Goal: Task Accomplishment & Management: Complete application form

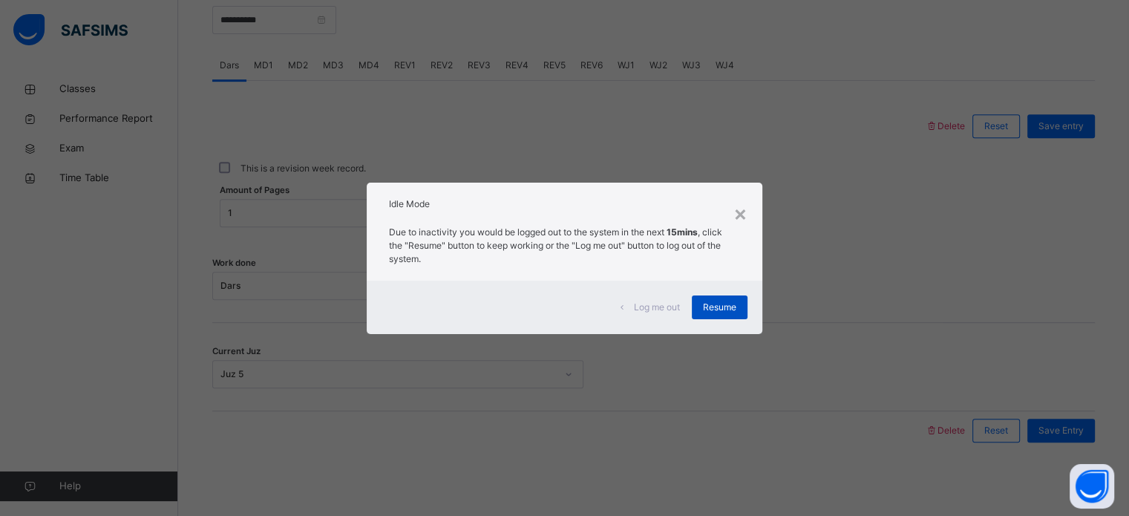
scroll to position [598, 0]
click at [708, 307] on span "Resume" at bounding box center [719, 307] width 33 height 13
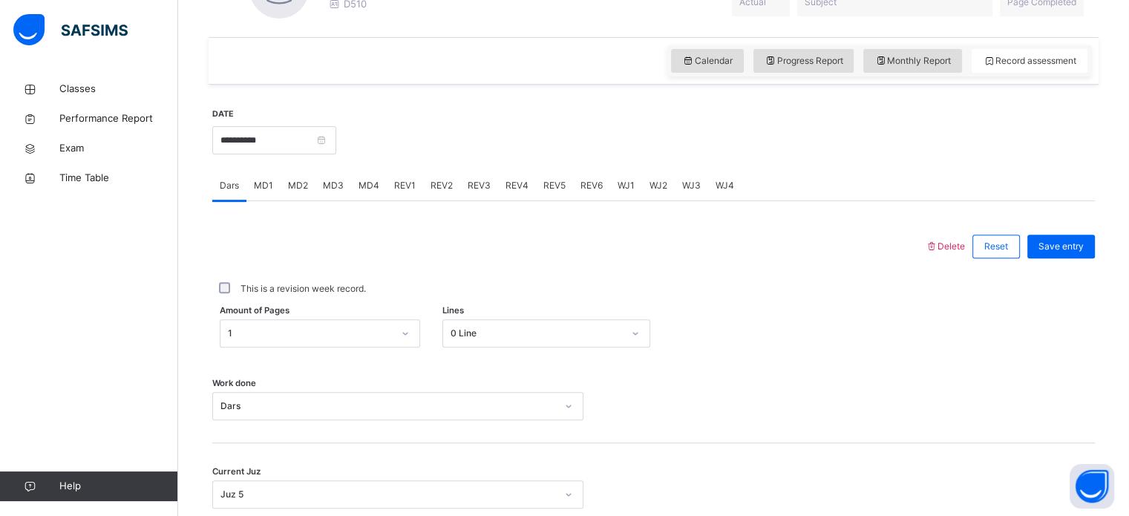
scroll to position [477, 0]
click at [261, 135] on input "**********" at bounding box center [274, 141] width 124 height 28
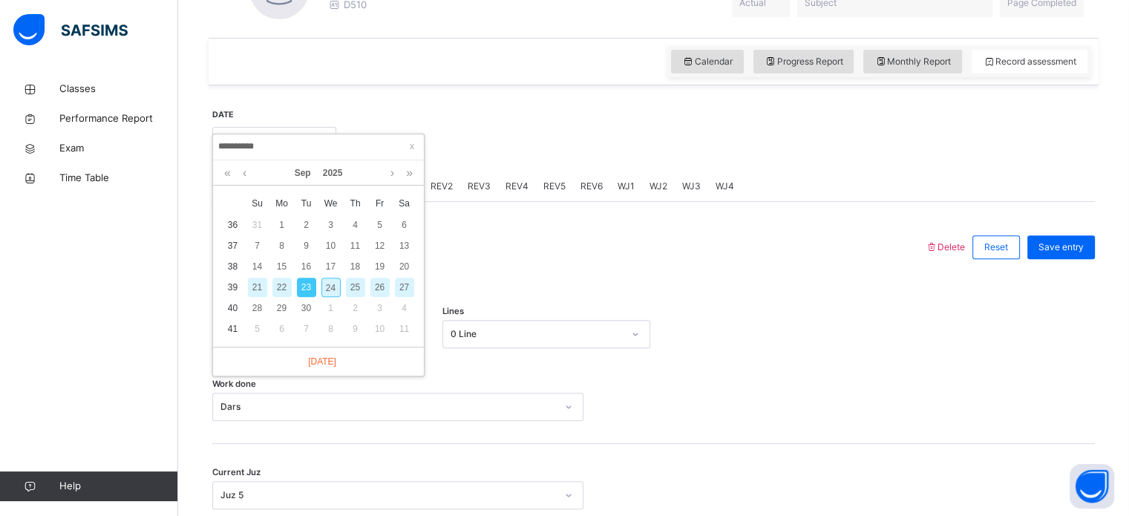
click at [512, 281] on div "This is a revision week record." at bounding box center [653, 289] width 883 height 31
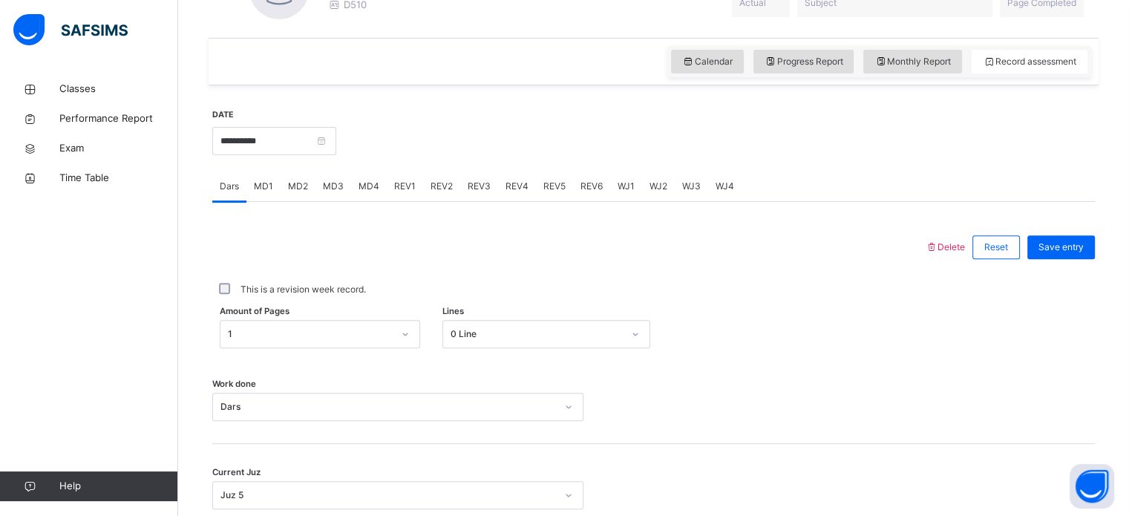
click at [261, 177] on div "MD1" at bounding box center [263, 186] width 34 height 30
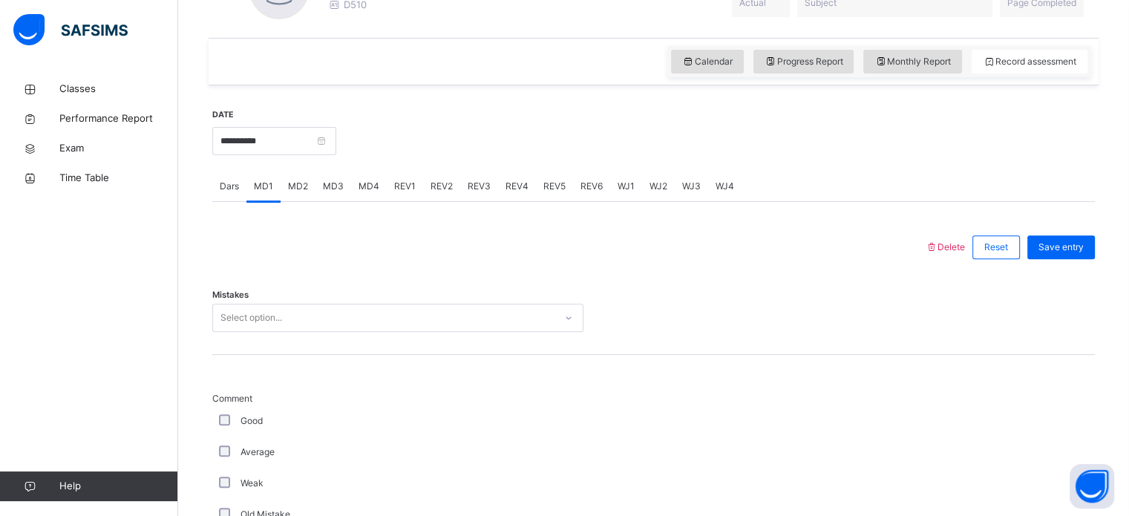
click at [300, 171] on div "MD2" at bounding box center [298, 186] width 35 height 30
click at [341, 184] on span "MD3" at bounding box center [333, 186] width 21 height 13
click at [367, 184] on span "MD4" at bounding box center [369, 186] width 21 height 13
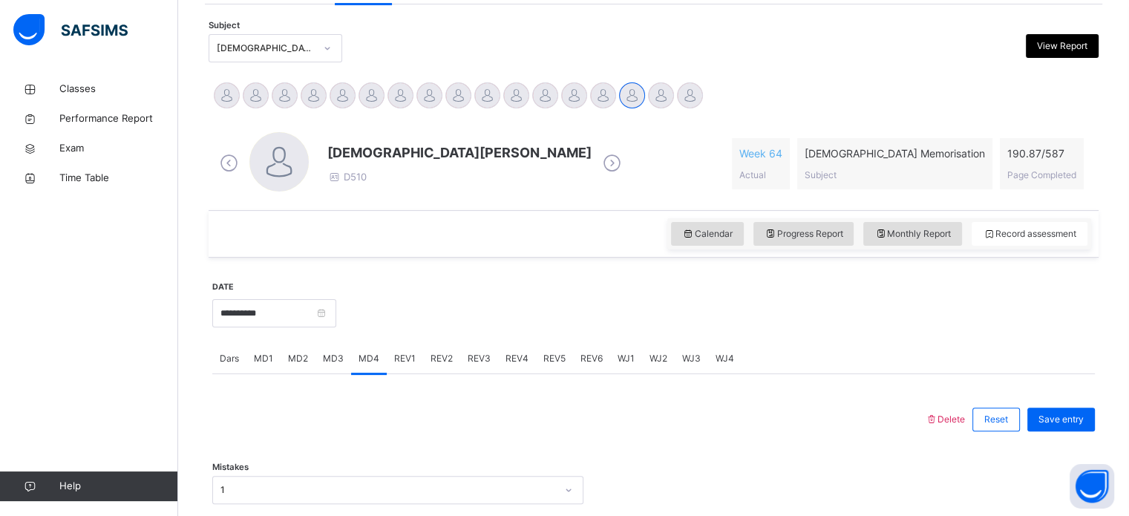
scroll to position [297, 0]
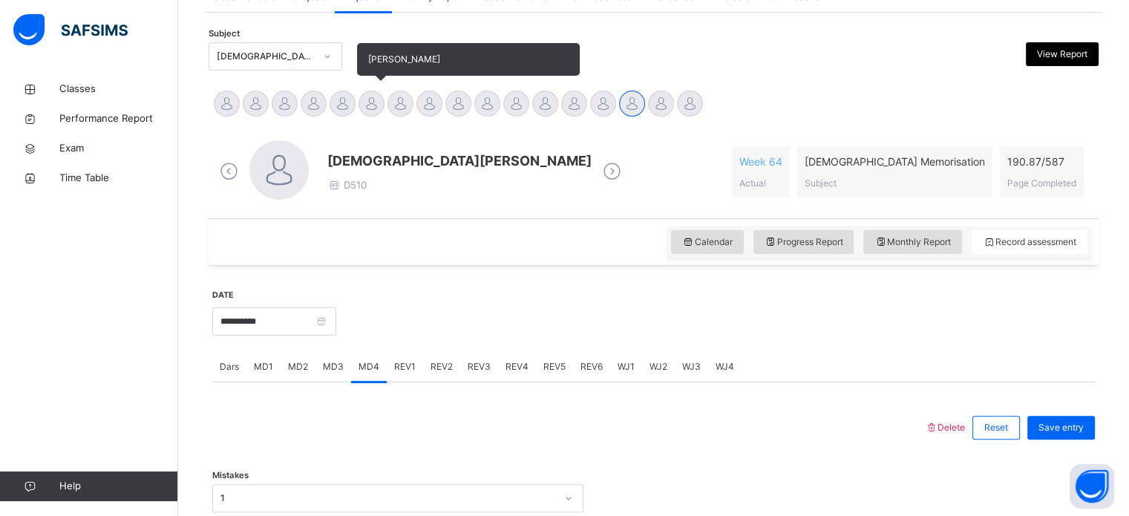
click at [376, 98] on div at bounding box center [372, 104] width 26 height 26
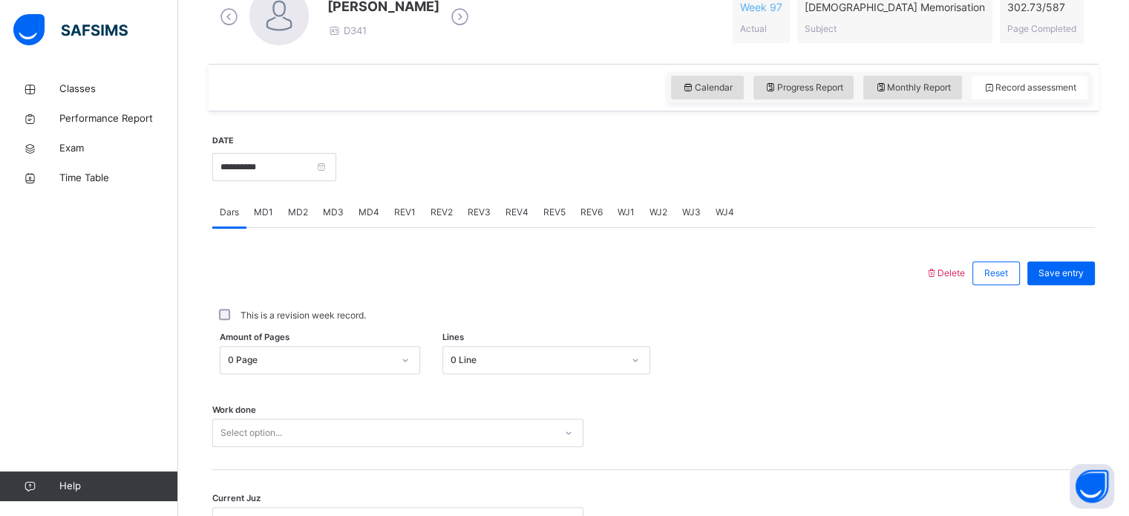
scroll to position [452, 0]
click at [887, 88] on icon at bounding box center [880, 86] width 13 height 13
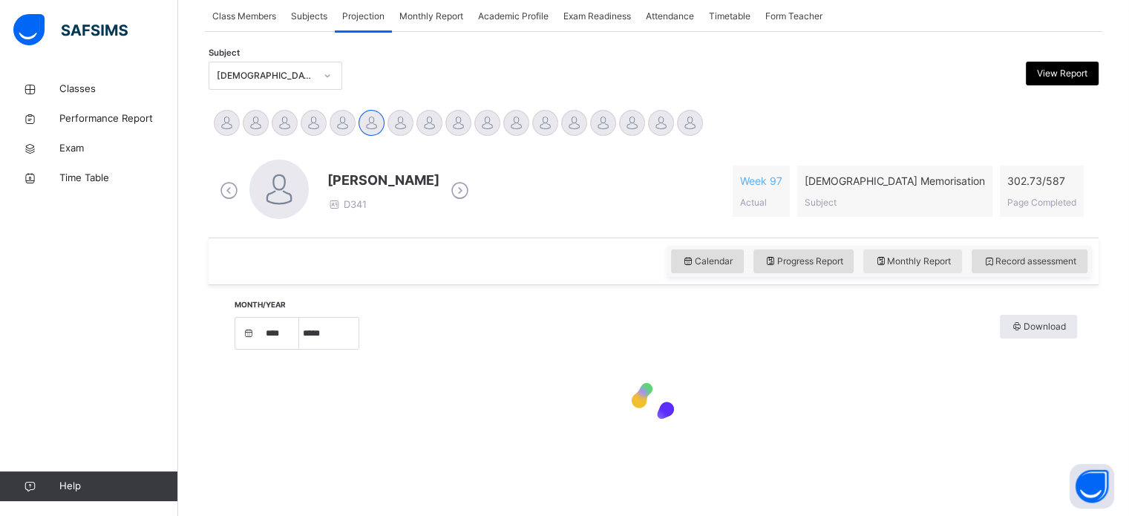
select select "****"
select select "*"
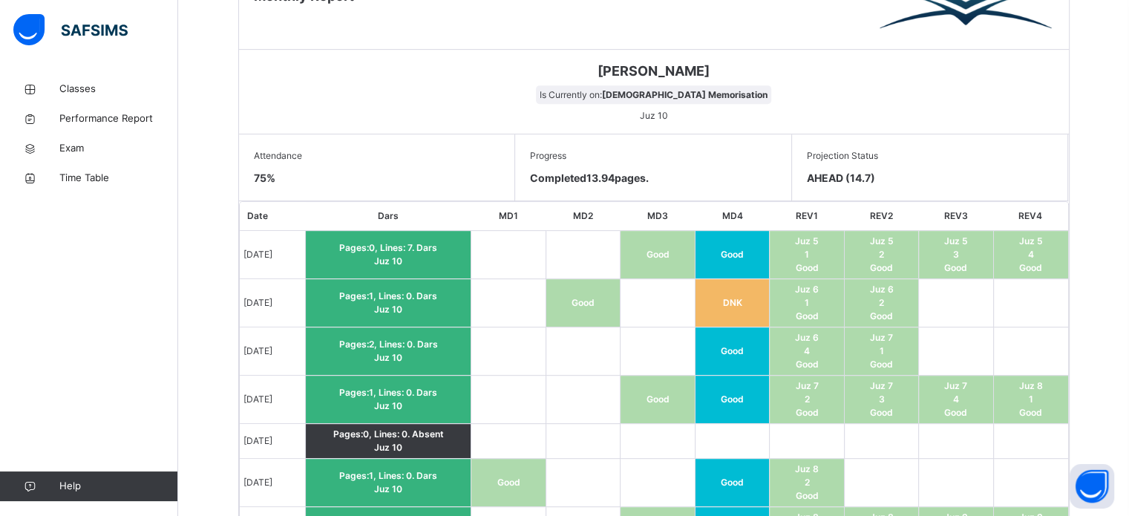
scroll to position [960, 0]
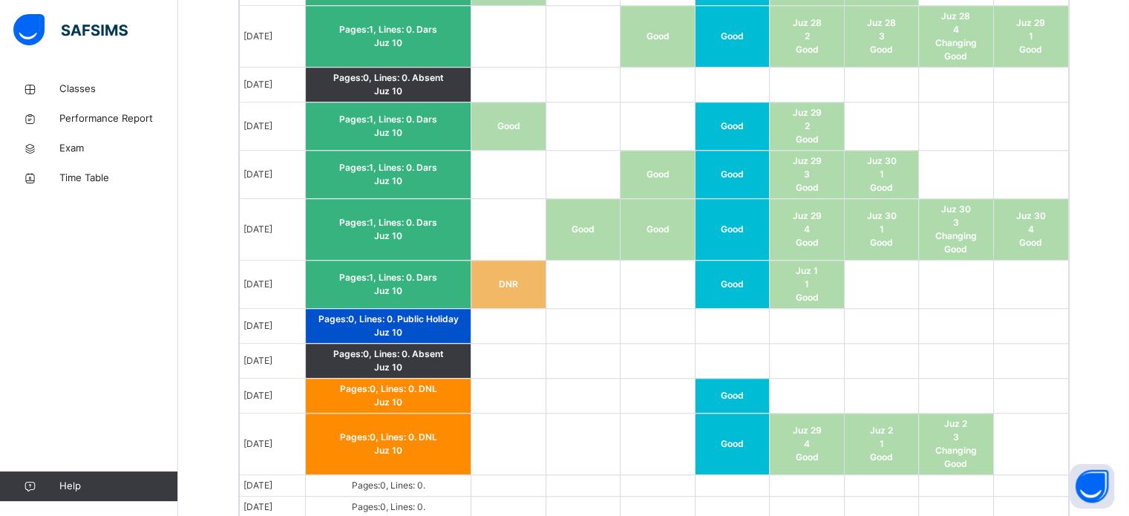
click at [740, 237] on td "Good" at bounding box center [732, 230] width 74 height 62
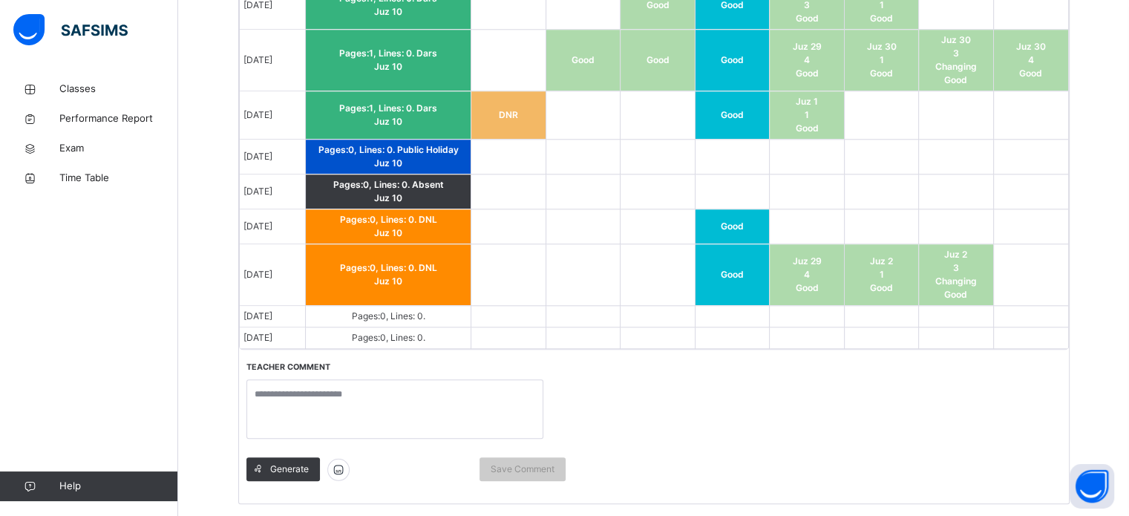
scroll to position [1556, 0]
click at [583, 234] on td at bounding box center [583, 226] width 74 height 35
